Goal: Information Seeking & Learning: Learn about a topic

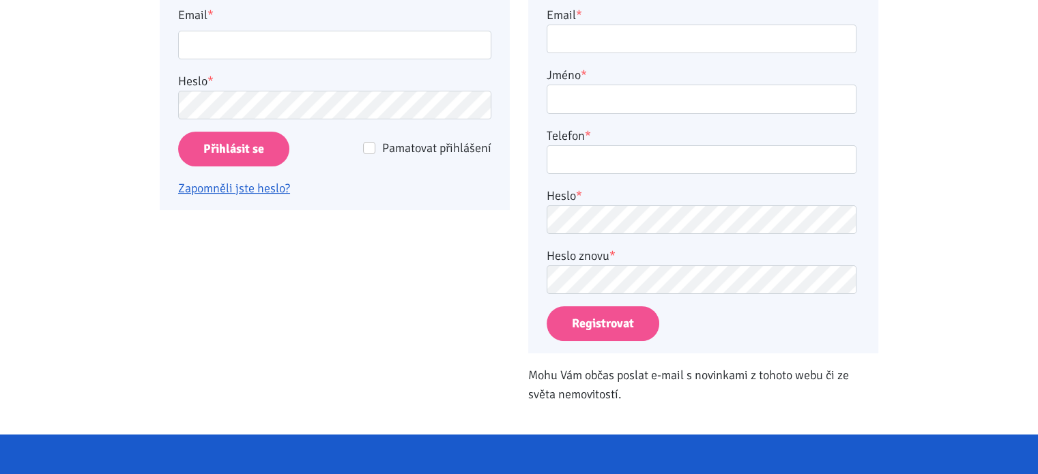
scroll to position [326, 0]
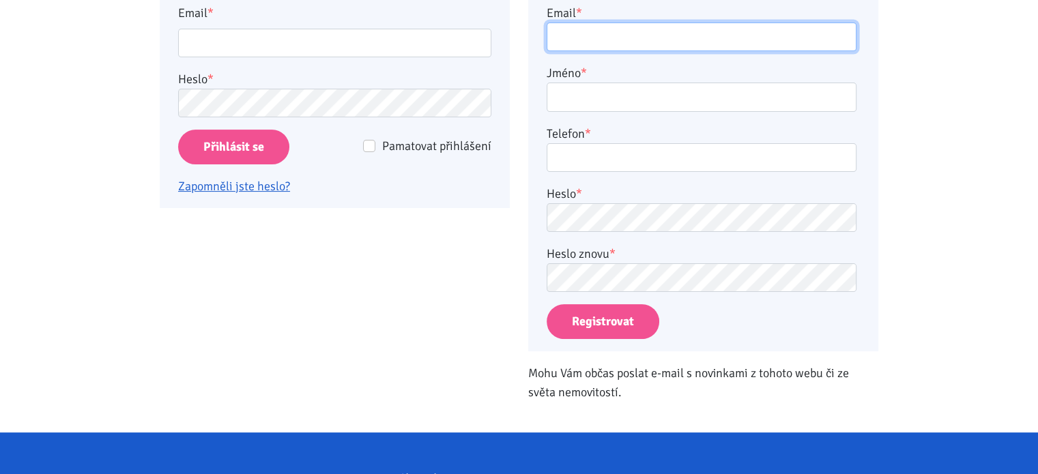
type input "[EMAIL_ADDRESS][DOMAIN_NAME]"
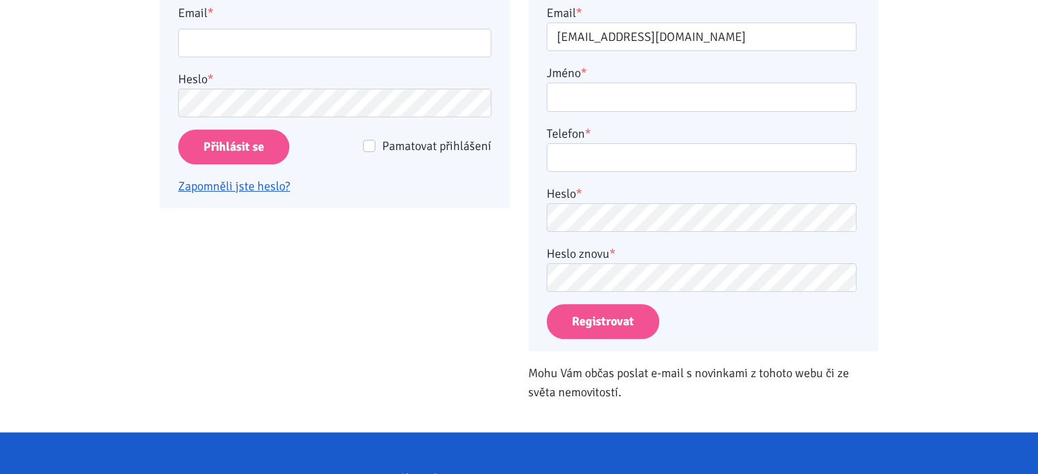
type input "[EMAIL_ADDRESS][DOMAIN_NAME]"
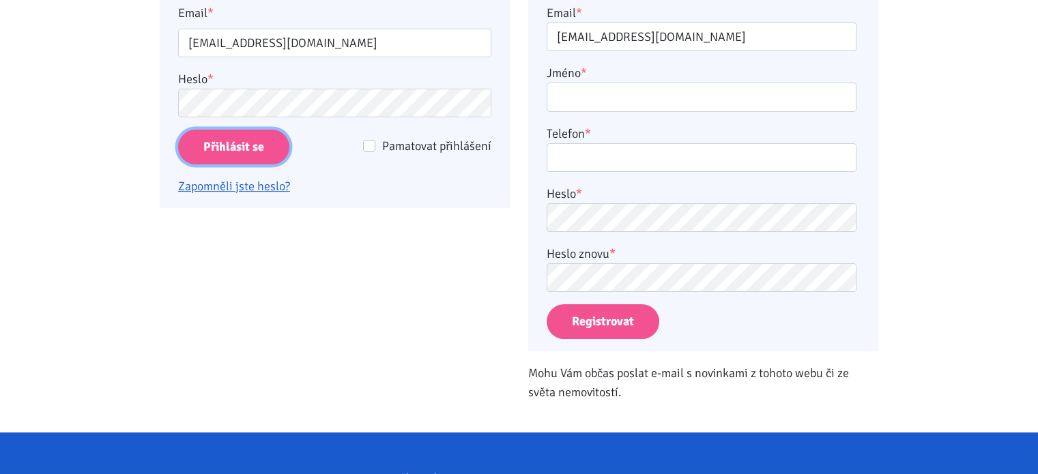
click at [226, 153] on input "Přihlásit se" at bounding box center [233, 147] width 111 height 35
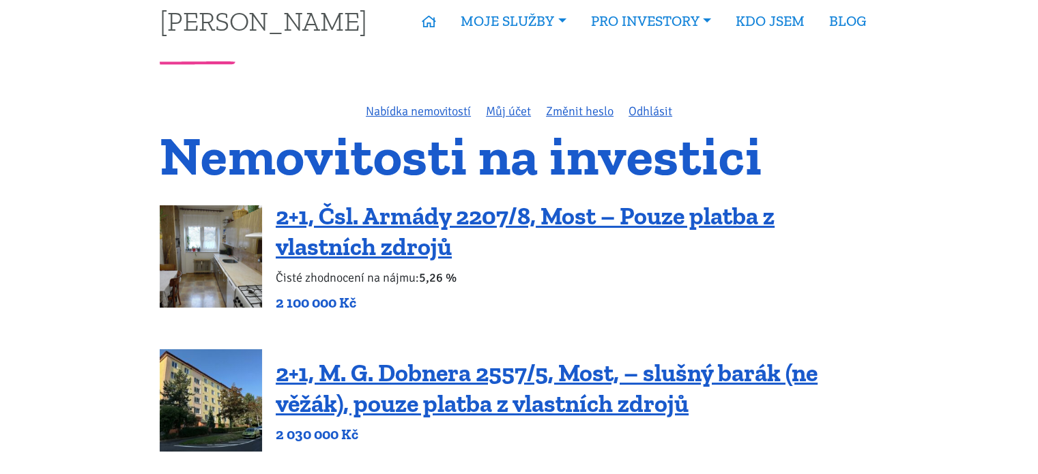
scroll to position [18, 0]
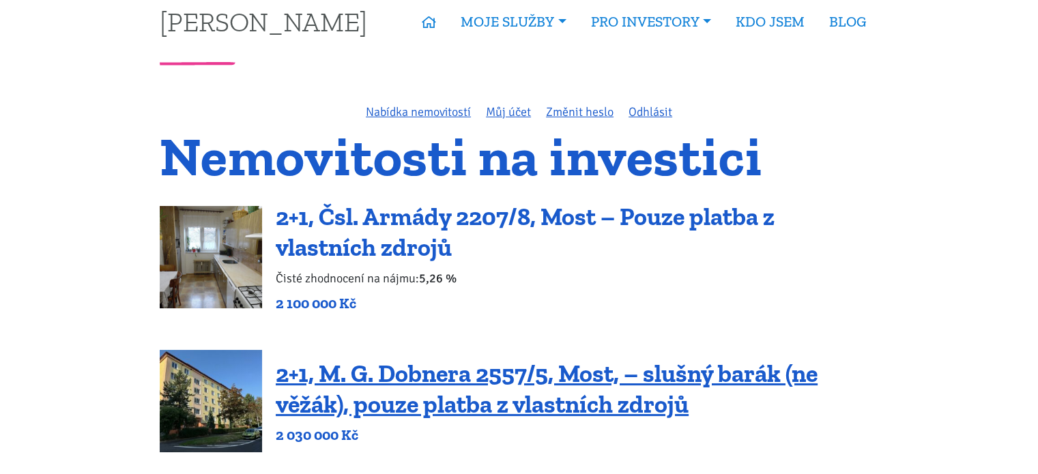
click at [714, 219] on link "2+1, Čsl. Armády 2207/8, Most – Pouze platba z vlastních zdrojů" at bounding box center [525, 232] width 499 height 60
